Goal: Information Seeking & Learning: Learn about a topic

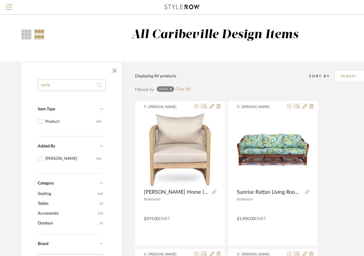
drag, startPoint x: 67, startPoint y: 85, endPoint x: 17, endPoint y: 87, distance: 50.2
type input "chairs"
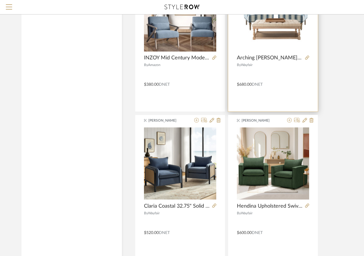
scroll to position [1884, 0]
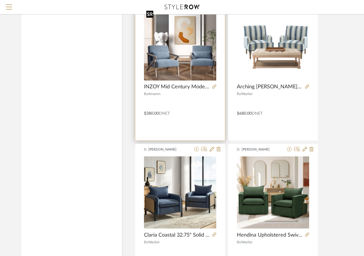
click at [184, 45] on img "0" at bounding box center [180, 44] width 72 height 72
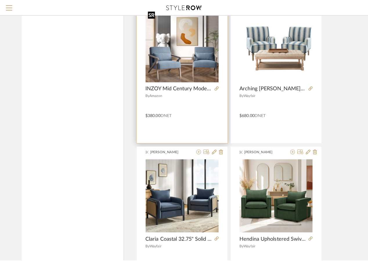
scroll to position [0, 0]
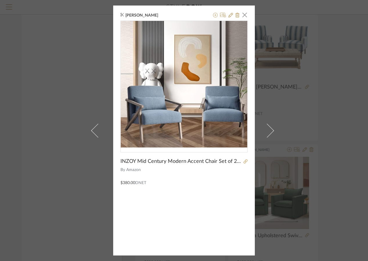
click at [241, 158] on div at bounding box center [244, 161] width 6 height 6
click at [243, 161] on icon at bounding box center [245, 161] width 4 height 4
click at [244, 15] on span "button" at bounding box center [245, 15] width 12 height 12
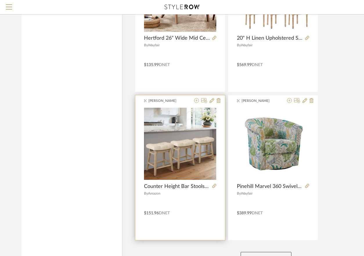
scroll to position [2572, 0]
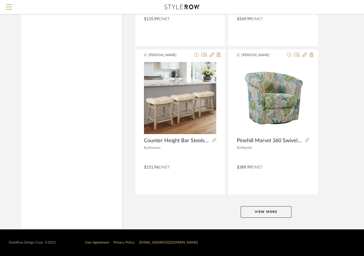
click at [279, 213] on button "View More" at bounding box center [265, 212] width 51 height 12
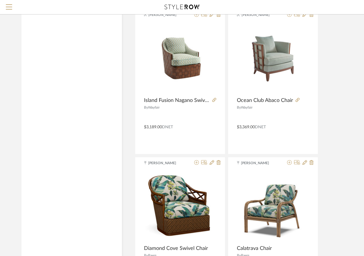
scroll to position [4543, 0]
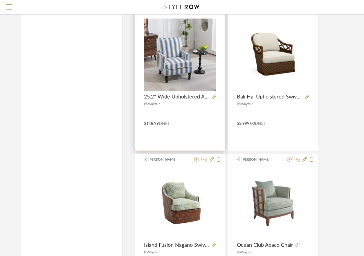
click at [216, 97] on product-name "25.2'' Wide Upholstered Accent Chair" at bounding box center [180, 97] width 90 height 6
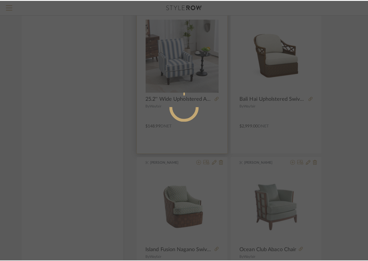
scroll to position [0, 0]
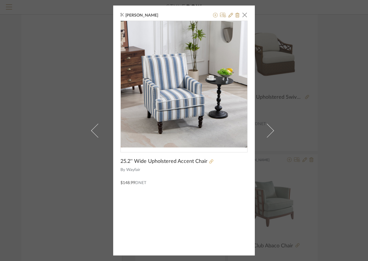
click at [209, 163] on icon at bounding box center [211, 161] width 4 height 4
click at [209, 161] on icon at bounding box center [211, 161] width 4 height 4
